Goal: Check status: Check status

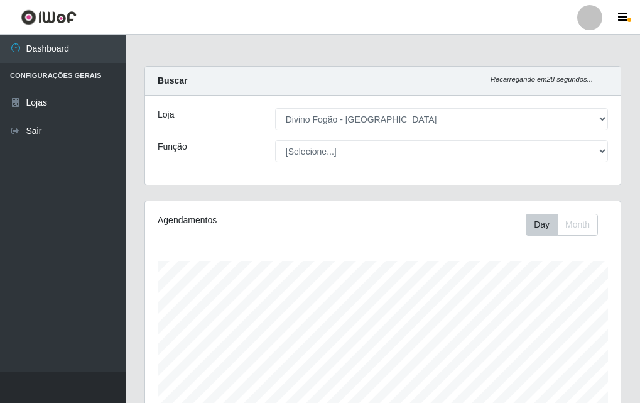
select select "499"
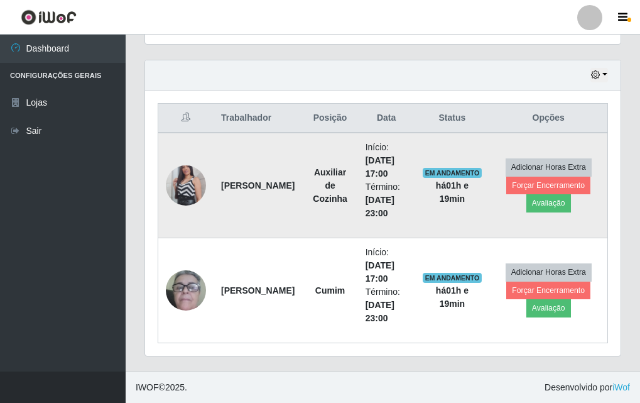
scroll to position [261, 476]
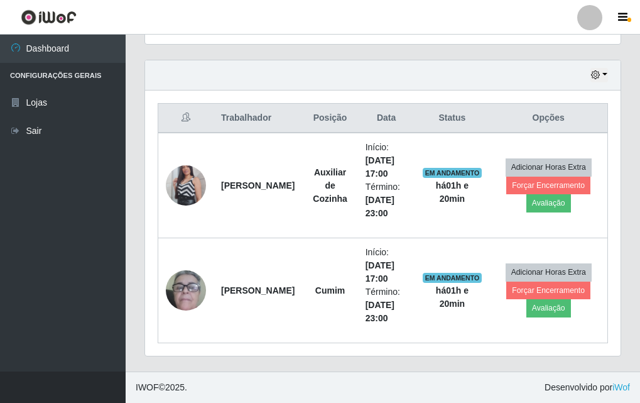
drag, startPoint x: 582, startPoint y: 72, endPoint x: 593, endPoint y: 68, distance: 11.9
click at [593, 68] on div "Hoje 1 dia 3 dias 1 Semana Não encerrados" at bounding box center [383, 75] width 476 height 30
click at [597, 66] on div "Hoje 1 dia 3 dias 1 Semana Não encerrados" at bounding box center [383, 75] width 476 height 30
click at [596, 79] on button "button" at bounding box center [600, 75] width 18 height 14
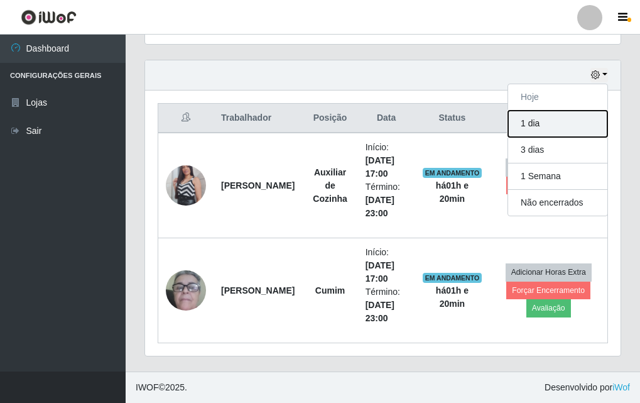
click at [572, 128] on button "1 dia" at bounding box center [557, 124] width 99 height 26
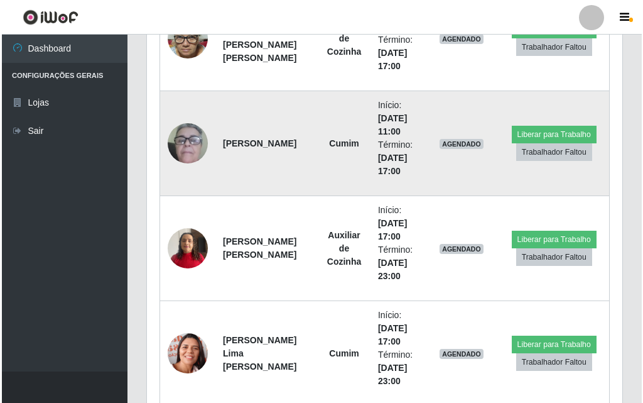
scroll to position [1047, 0]
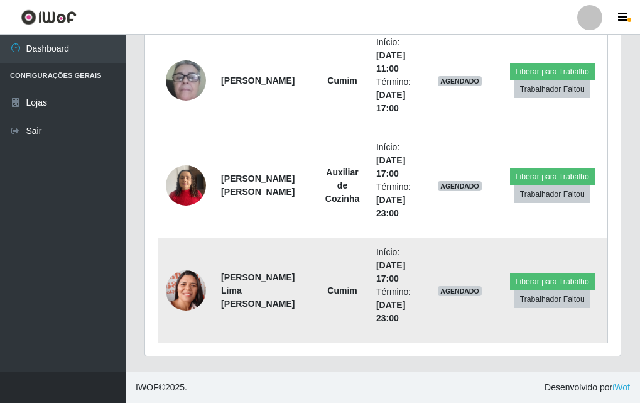
click at [182, 278] on img at bounding box center [186, 290] width 40 height 51
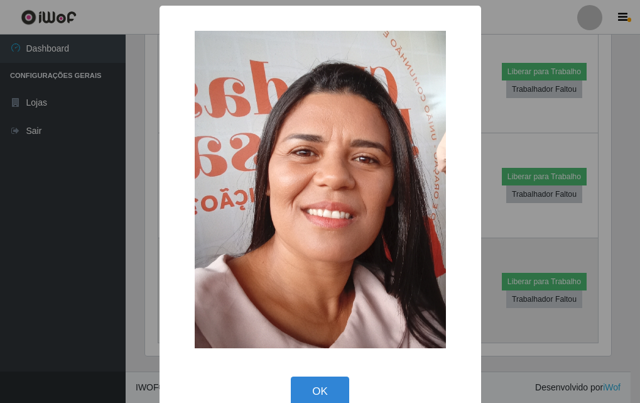
scroll to position [261, 469]
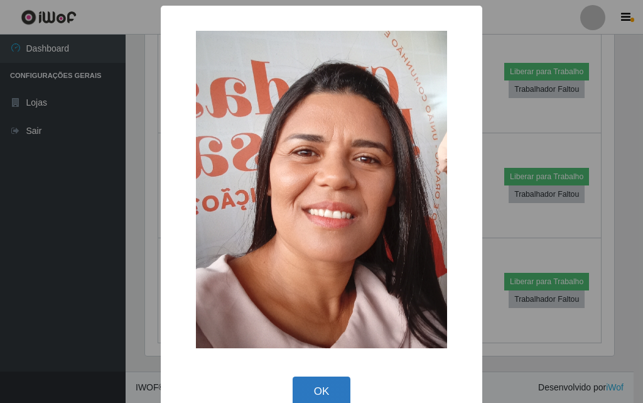
click at [312, 399] on button "OK" at bounding box center [322, 391] width 58 height 30
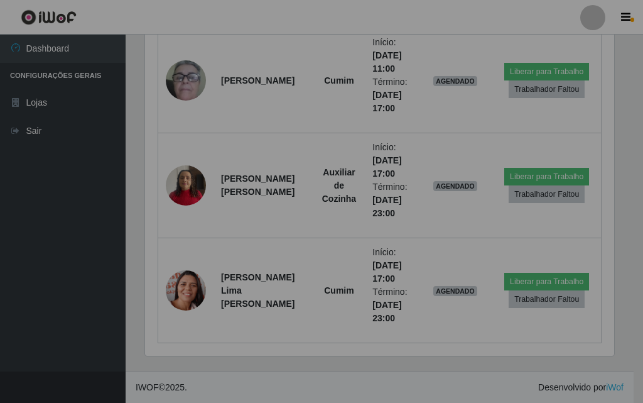
scroll to position [261, 476]
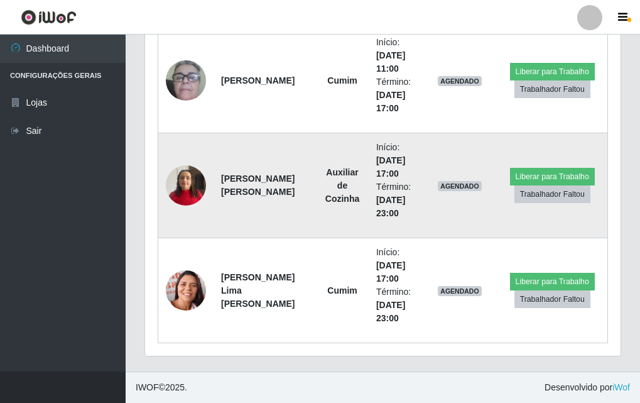
click at [170, 177] on img at bounding box center [186, 184] width 40 height 53
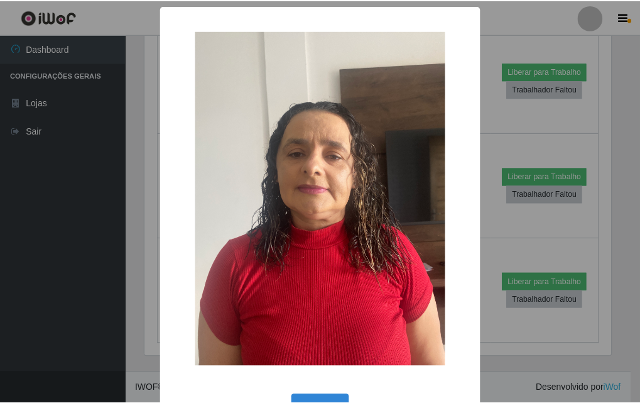
scroll to position [42, 0]
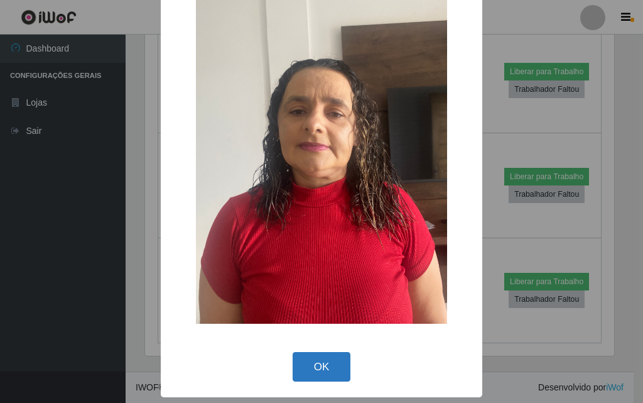
click at [314, 364] on button "OK" at bounding box center [322, 367] width 58 height 30
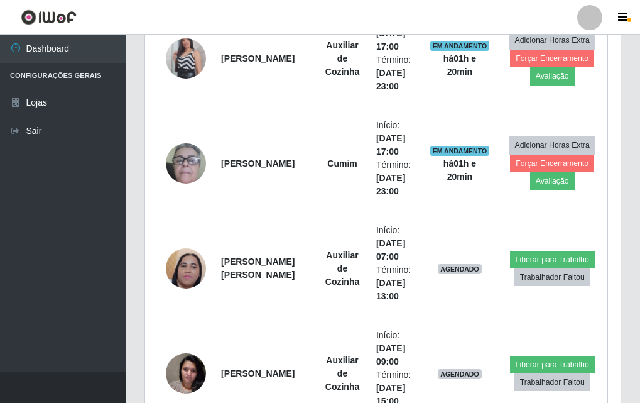
scroll to position [419, 0]
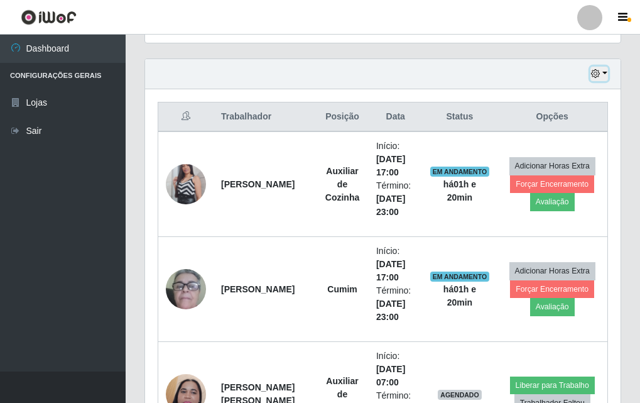
click at [604, 79] on button "button" at bounding box center [600, 74] width 18 height 14
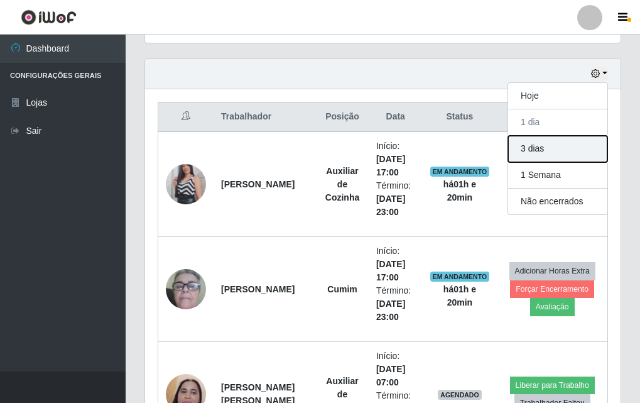
click at [568, 143] on button "3 dias" at bounding box center [557, 149] width 99 height 26
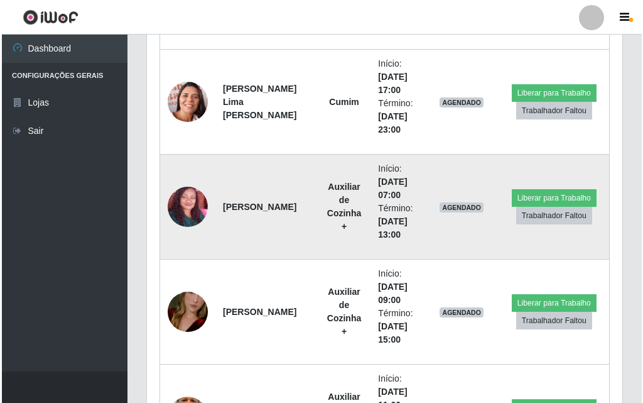
scroll to position [1299, 0]
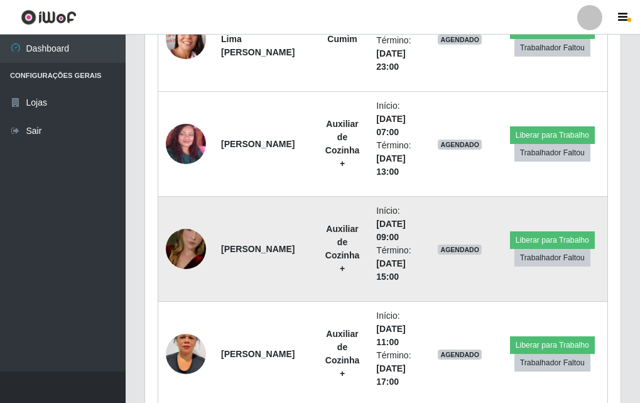
click at [187, 237] on img at bounding box center [186, 249] width 40 height 72
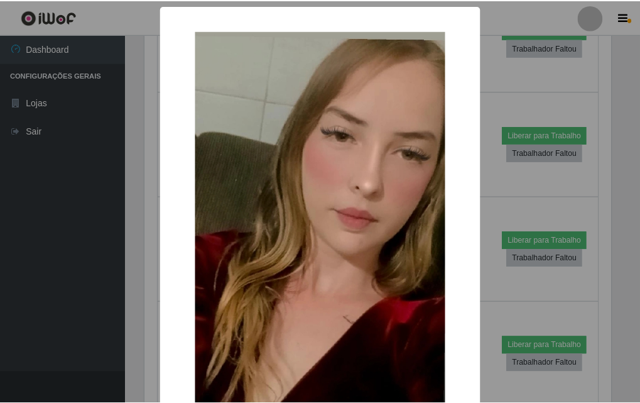
scroll to position [154, 0]
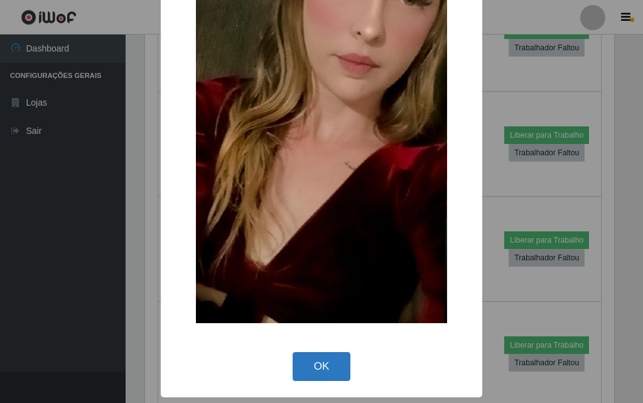
click at [315, 354] on button "OK" at bounding box center [322, 367] width 58 height 30
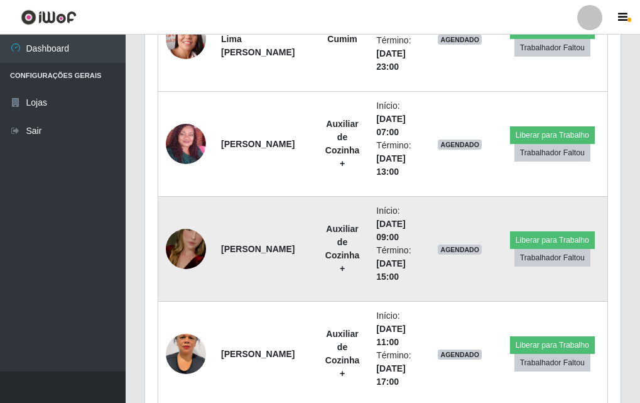
scroll to position [1361, 0]
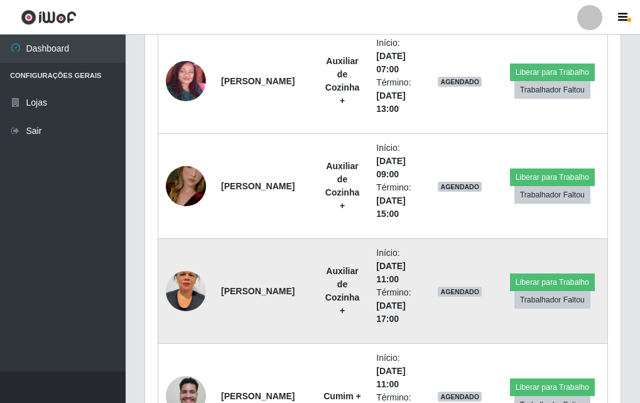
click at [182, 278] on img at bounding box center [186, 291] width 40 height 72
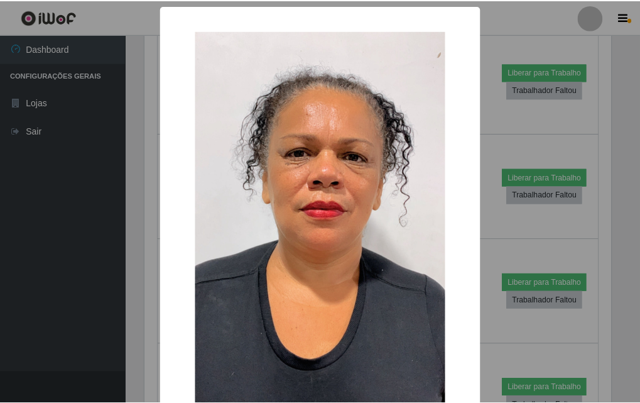
scroll to position [126, 0]
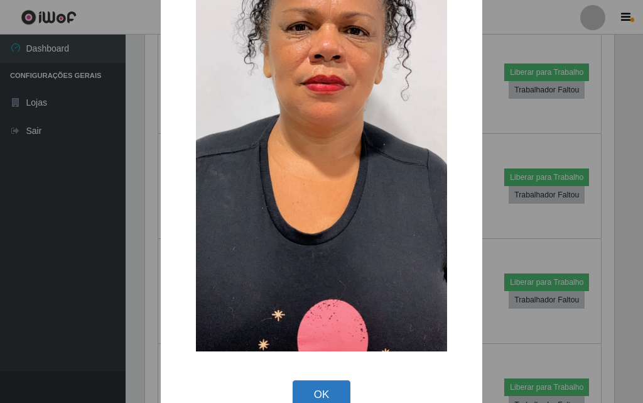
click at [315, 388] on button "OK" at bounding box center [322, 395] width 58 height 30
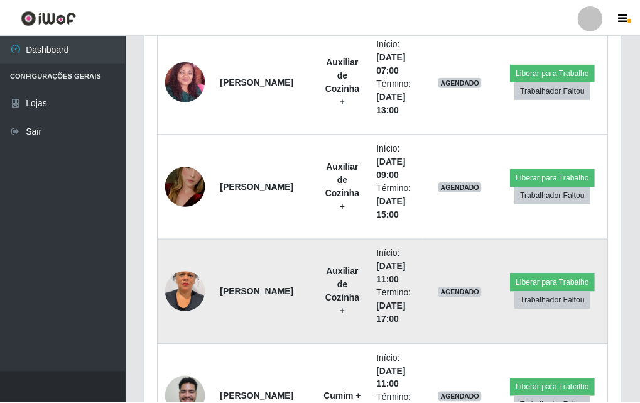
scroll to position [0, 0]
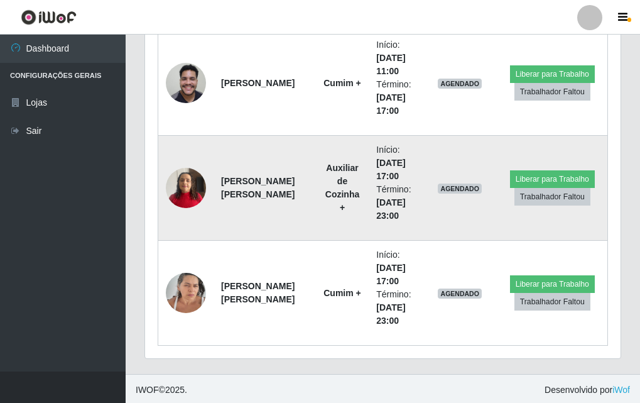
click at [164, 178] on td at bounding box center [186, 188] width 56 height 105
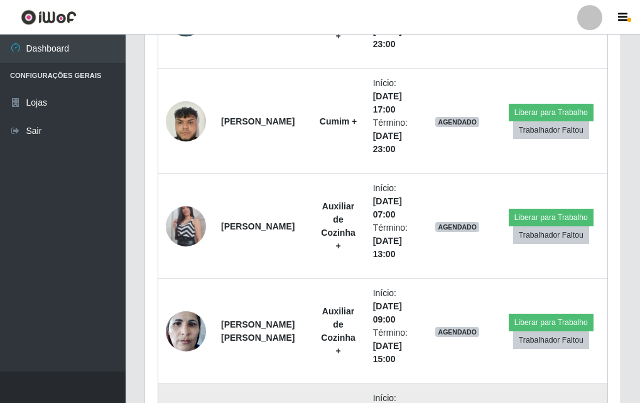
scroll to position [1929, 0]
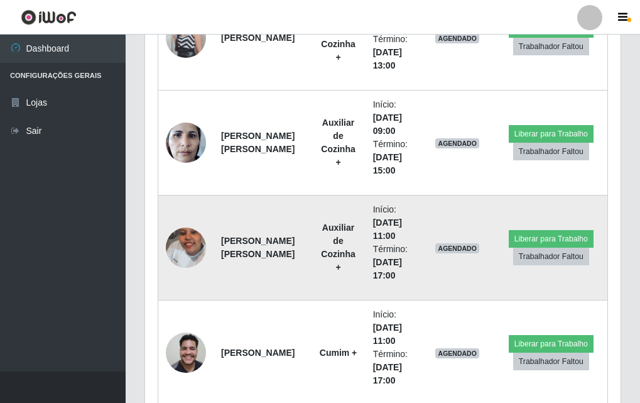
click at [178, 242] on img at bounding box center [186, 248] width 40 height 72
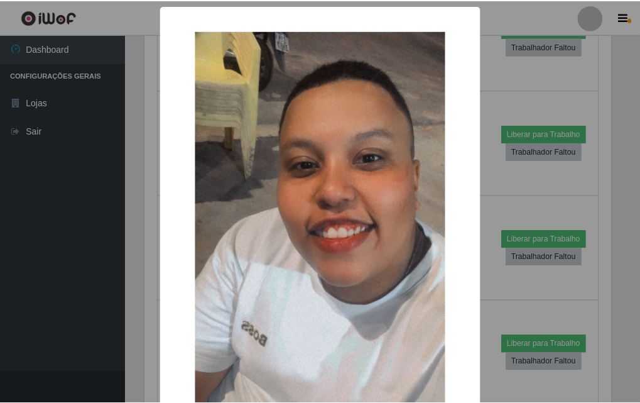
scroll to position [154, 0]
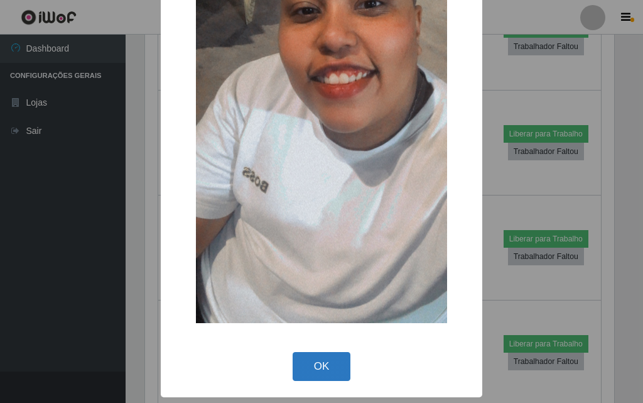
click at [315, 374] on button "OK" at bounding box center [322, 367] width 58 height 30
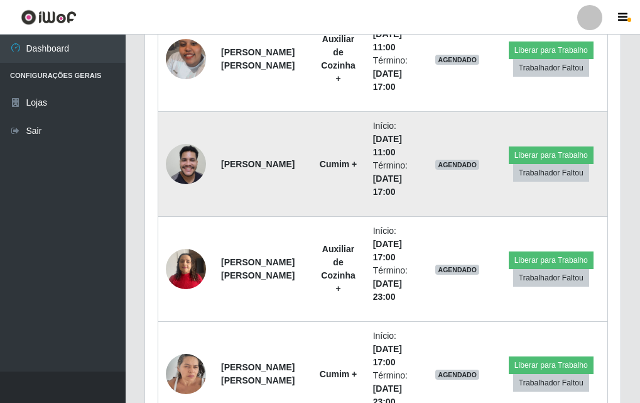
scroll to position [2201, 0]
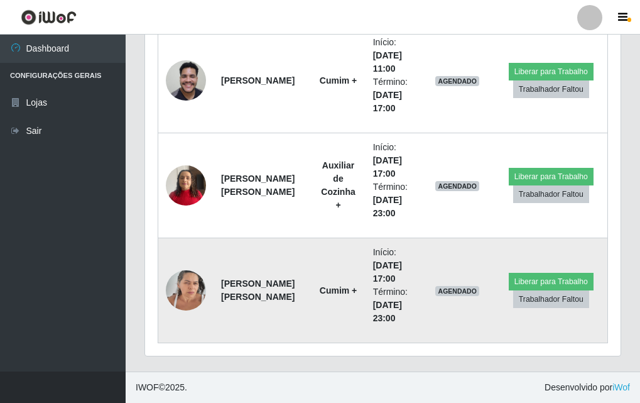
click at [202, 289] on img at bounding box center [186, 289] width 40 height 53
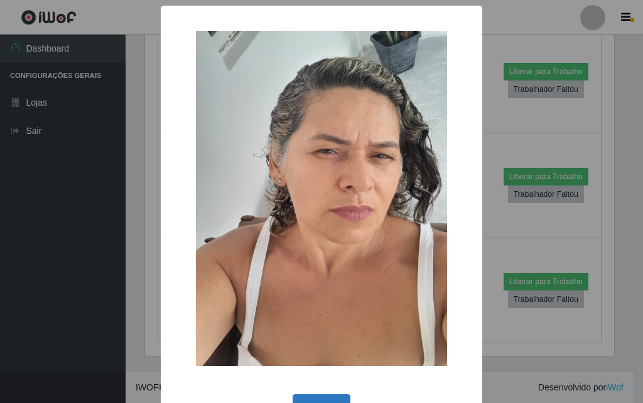
click at [316, 398] on button "OK" at bounding box center [322, 409] width 58 height 30
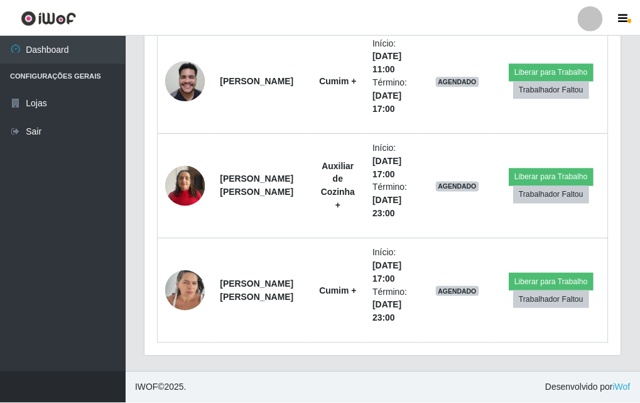
scroll to position [261, 476]
